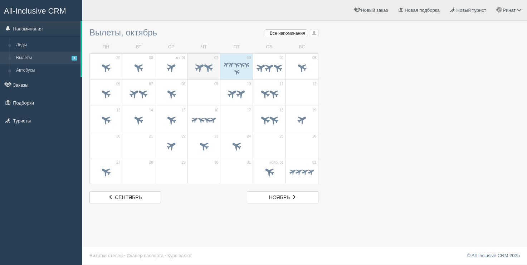
scroll to position [1, 0]
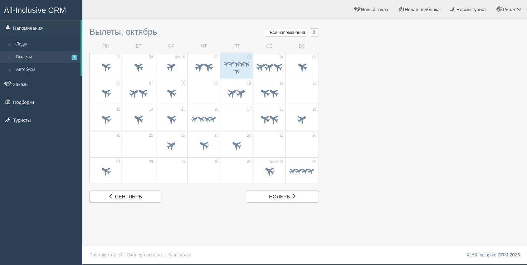
click at [475, 80] on div at bounding box center [304, 113] width 430 height 179
click at [232, 78] on td "03" at bounding box center [236, 66] width 33 height 26
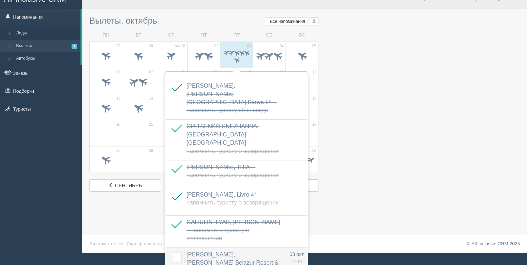
scroll to position [14, 0]
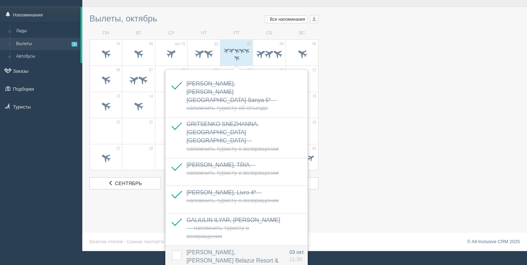
click at [179, 246] on td at bounding box center [175, 265] width 18 height 40
click at [172, 250] on label at bounding box center [172, 250] width 0 height 0
click at [0, 0] on input "checkbox" at bounding box center [0, 0] width 0 height 0
click at [269, 47] on div at bounding box center [268, 54] width 25 height 15
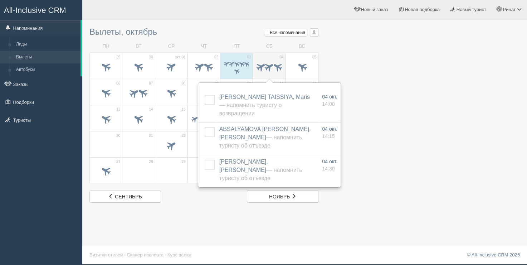
scroll to position [1, 0]
click at [265, 41] on td "СБ" at bounding box center [269, 46] width 33 height 13
